Goal: Register for event/course

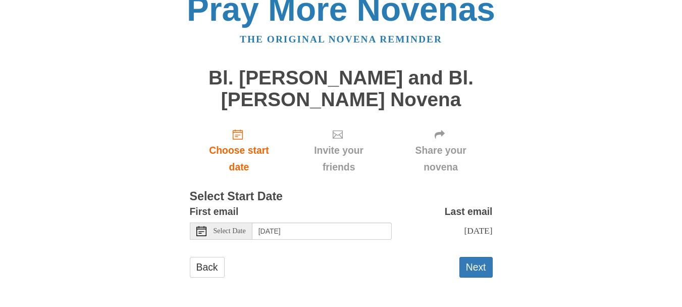
scroll to position [26, 0]
click at [483, 264] on button "Next" at bounding box center [476, 267] width 33 height 21
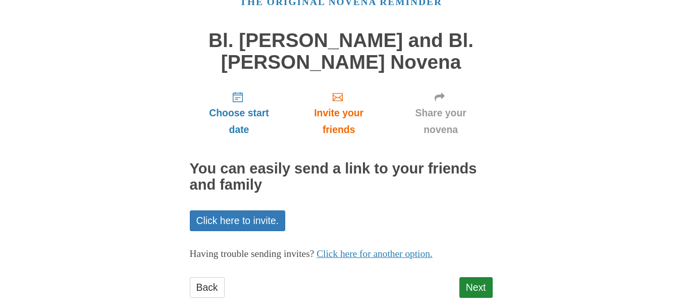
scroll to position [75, 0]
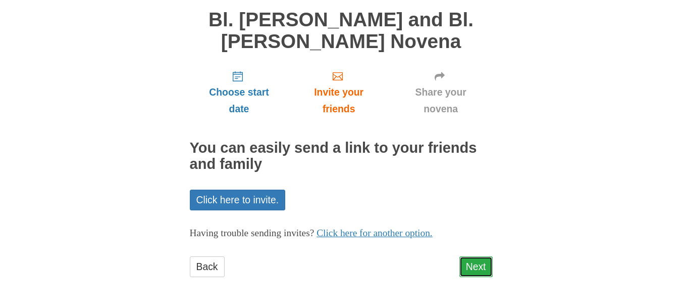
click at [480, 265] on link "Next" at bounding box center [476, 266] width 33 height 21
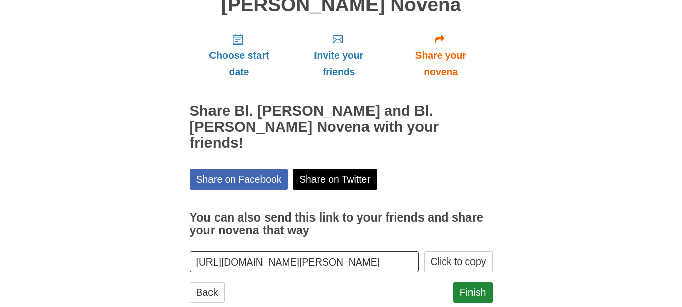
scroll to position [84, 0]
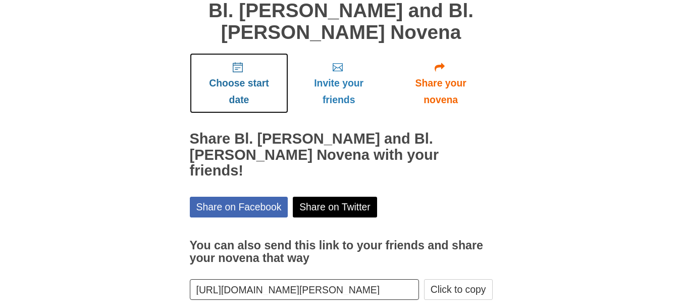
click at [238, 71] on icon "Choose start date" at bounding box center [238, 67] width 10 height 10
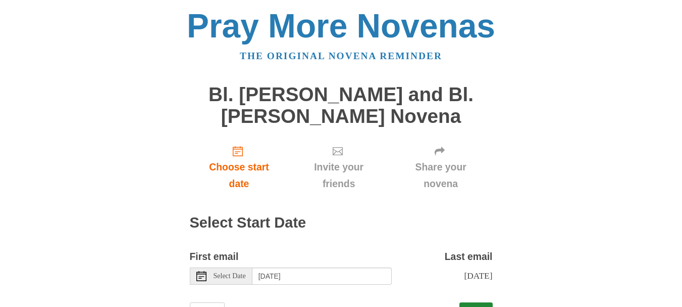
click at [241, 275] on span "Select Date" at bounding box center [230, 275] width 32 height 7
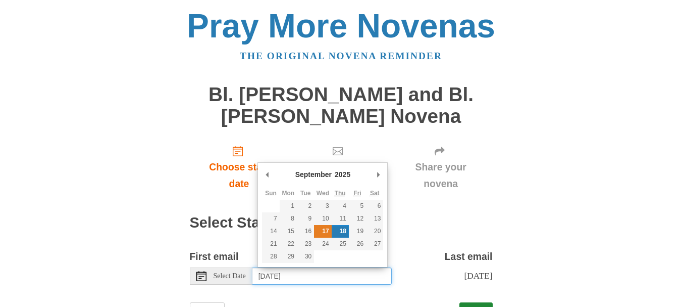
type input "[DATE]"
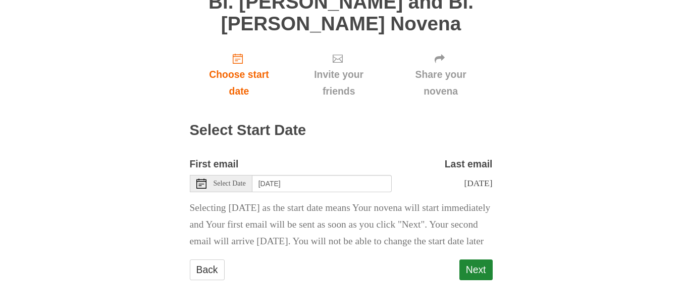
scroll to position [112, 0]
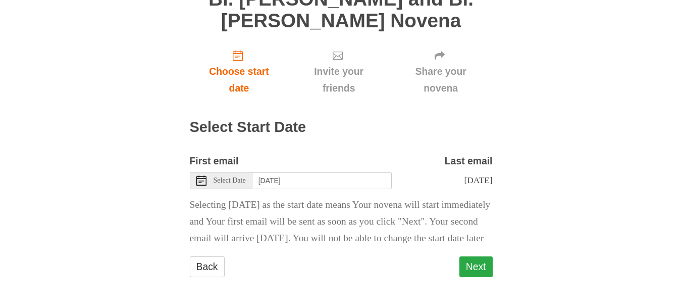
click at [471, 264] on button "Next" at bounding box center [476, 266] width 33 height 21
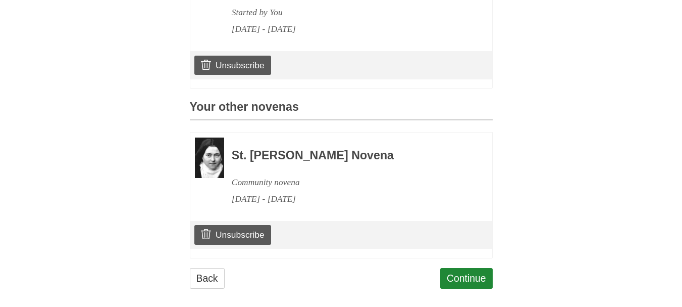
scroll to position [413, 0]
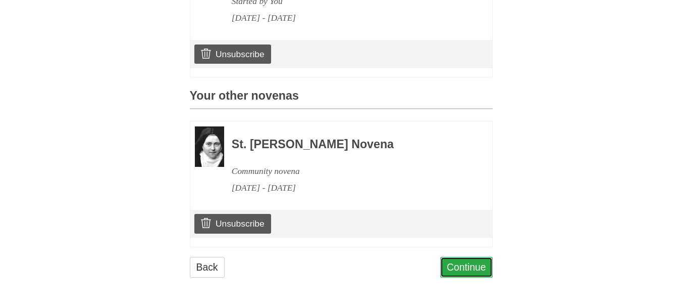
click at [464, 264] on link "Continue" at bounding box center [466, 267] width 53 height 21
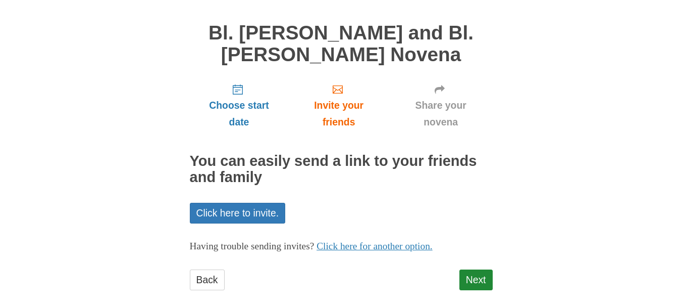
scroll to position [75, 0]
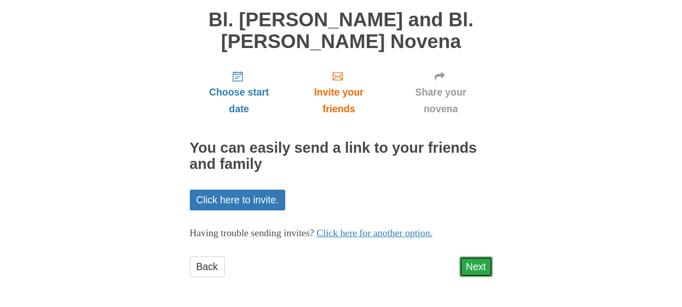
click at [469, 268] on link "Next" at bounding box center [476, 266] width 33 height 21
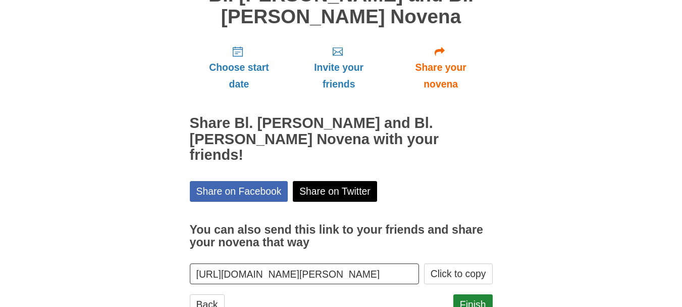
scroll to position [121, 0]
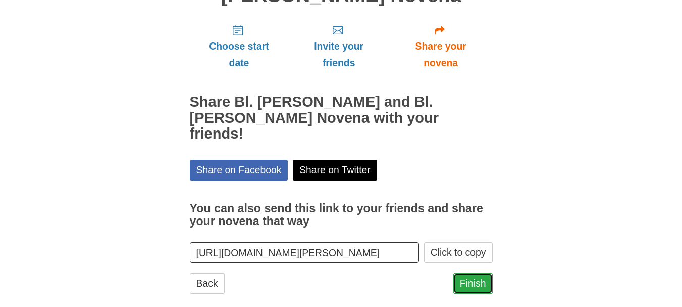
click at [478, 273] on link "Finish" at bounding box center [473, 283] width 39 height 21
